Goal: Navigation & Orientation: Understand site structure

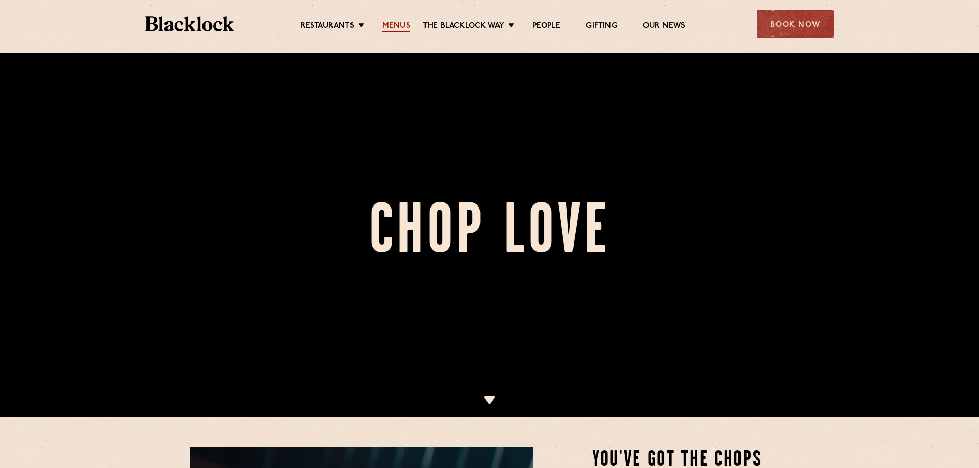
click at [399, 26] on link "Menus" at bounding box center [396, 26] width 28 height 11
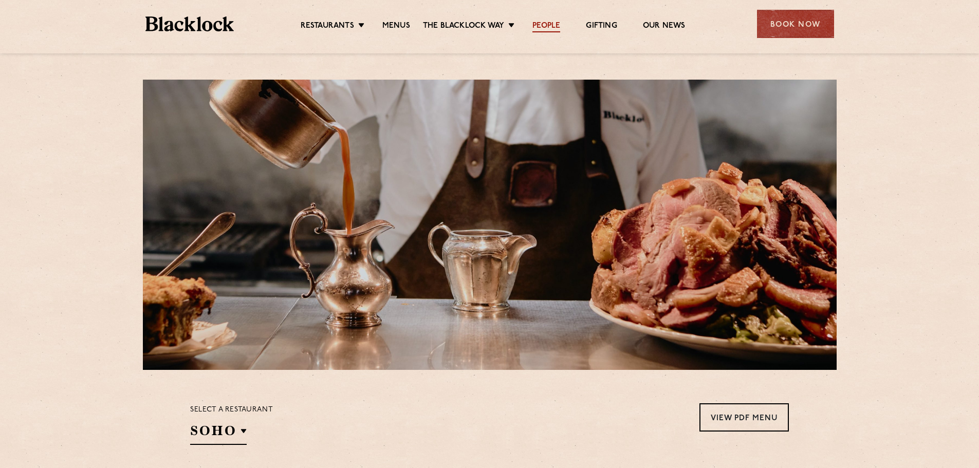
click at [552, 25] on link "People" at bounding box center [546, 26] width 28 height 11
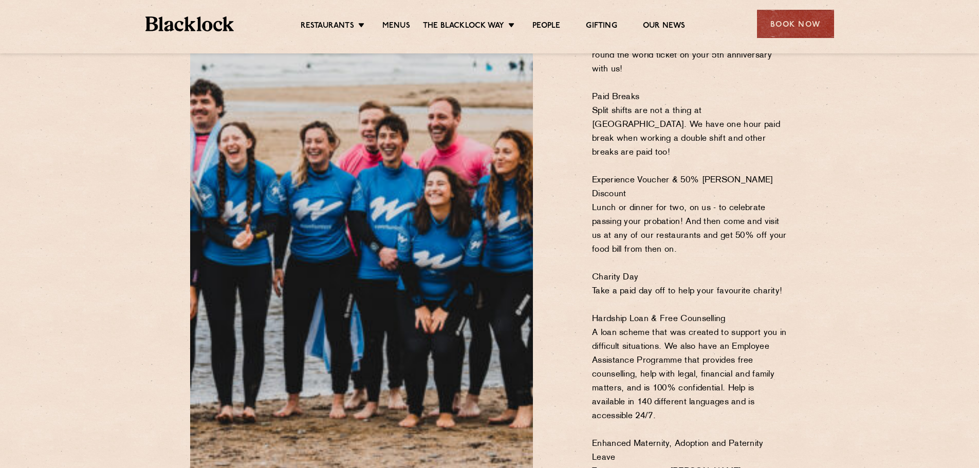
scroll to position [668, 0]
